Goal: Navigation & Orientation: Find specific page/section

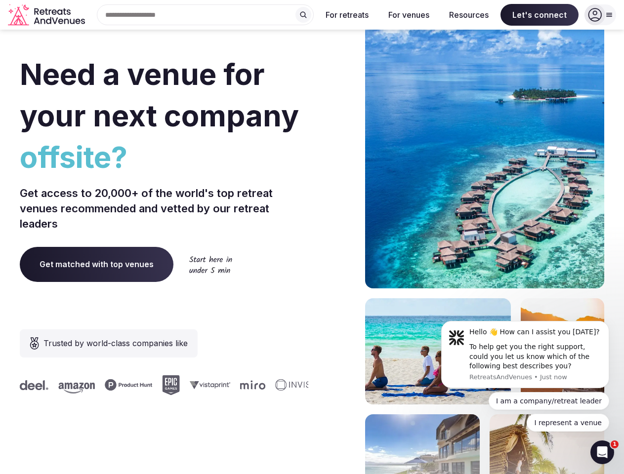
click at [312, 237] on div "Need a venue for your next company offsite? Get access to 20,000+ of the world'…" at bounding box center [312, 295] width 584 height 595
click at [205, 15] on div "Search Popular Destinations [GEOGRAPHIC_DATA], [GEOGRAPHIC_DATA] [GEOGRAPHIC_DA…" at bounding box center [201, 14] width 225 height 21
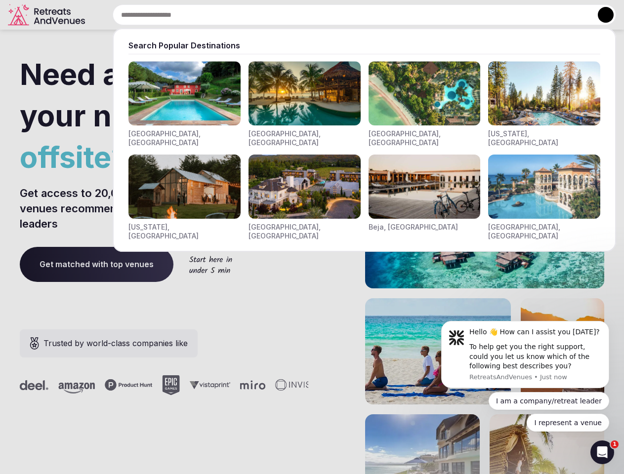
click at [303, 15] on input "text" at bounding box center [364, 14] width 503 height 21
click at [347, 15] on input "text" at bounding box center [364, 14] width 503 height 21
click at [408, 15] on input "text" at bounding box center [364, 14] width 503 height 21
click at [469, 15] on input "text" at bounding box center [364, 14] width 503 height 21
click at [539, 15] on input "text" at bounding box center [364, 14] width 503 height 21
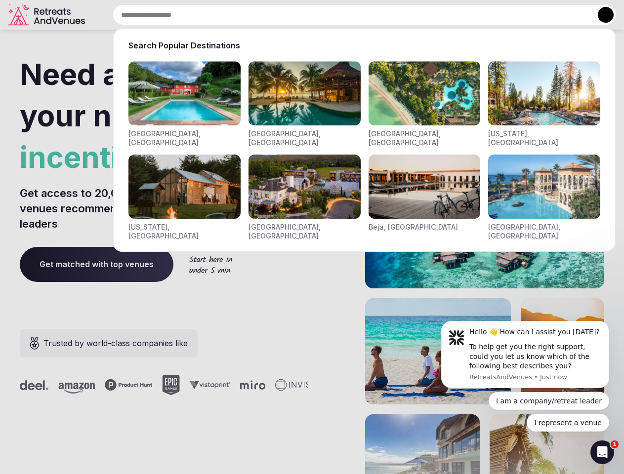
click at [600, 15] on button at bounding box center [606, 15] width 16 height 16
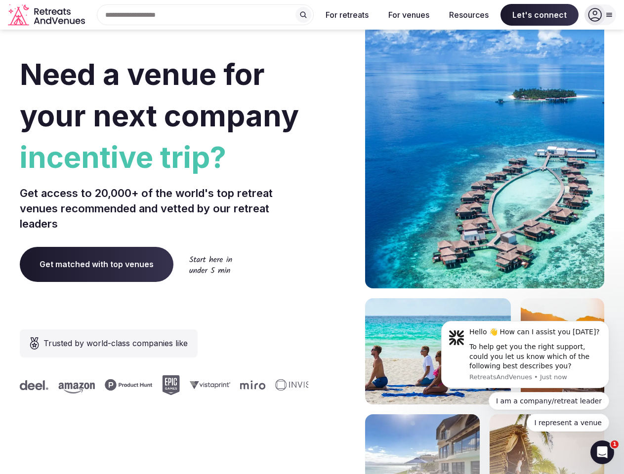
click at [525, 355] on div "To help get you the right support, could you let us know which of the following…" at bounding box center [535, 356] width 132 height 29
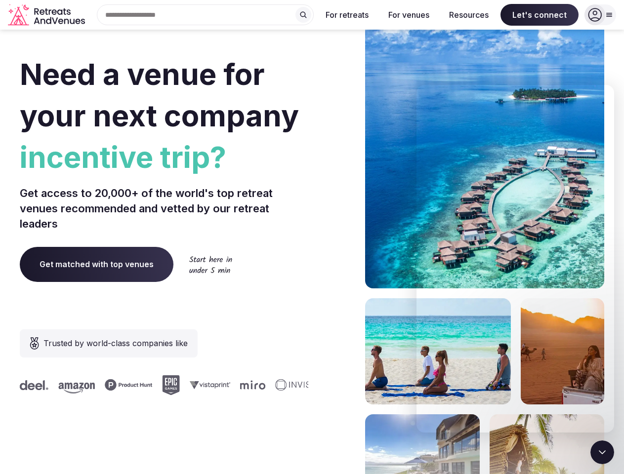
click at [611, 324] on section "Need a venue for your next company incentive trip? Get access to 20,000+ of the…" at bounding box center [312, 295] width 624 height 595
